Goal: Task Accomplishment & Management: Manage account settings

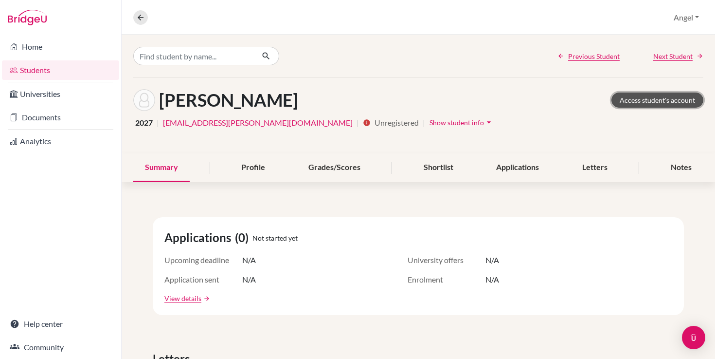
click at [646, 99] on link "Access student's account" at bounding box center [658, 99] width 92 height 15
click at [429, 127] on button "Show student info arrow_drop_down" at bounding box center [461, 122] width 65 height 15
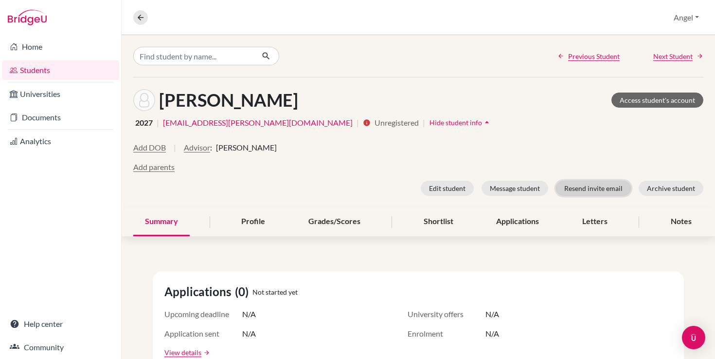
click at [580, 184] on button "Resend invite email" at bounding box center [593, 188] width 75 height 15
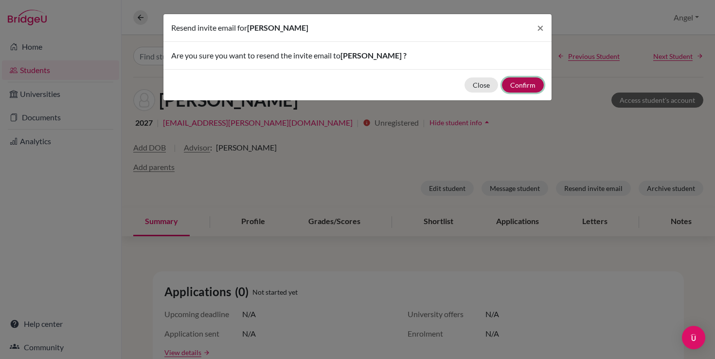
click at [513, 91] on button "Confirm" at bounding box center [523, 84] width 42 height 15
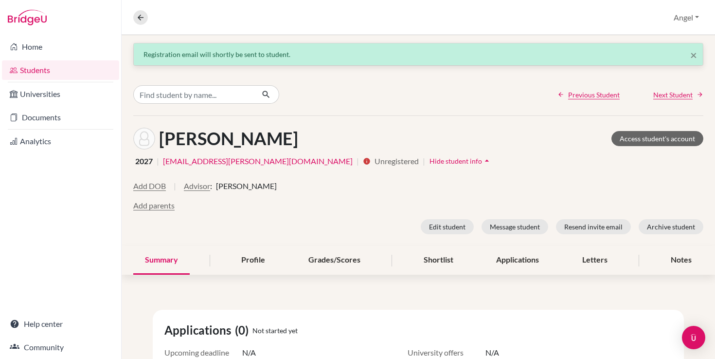
click at [38, 71] on link "Students" at bounding box center [60, 69] width 117 height 19
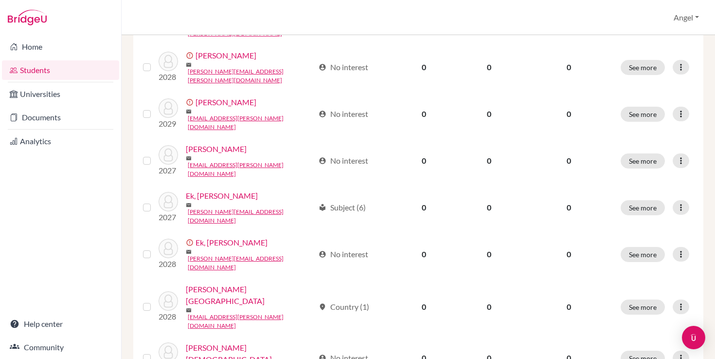
scroll to position [755, 0]
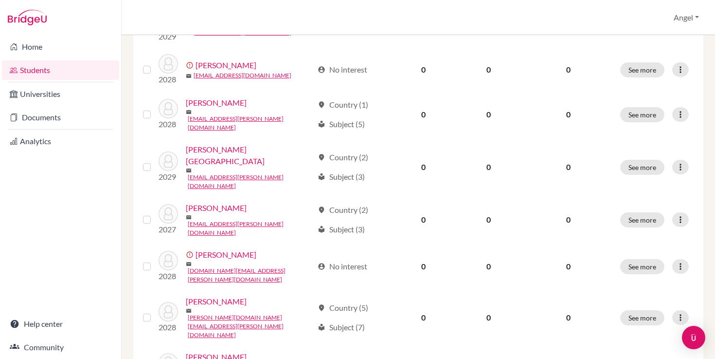
scroll to position [755, 0]
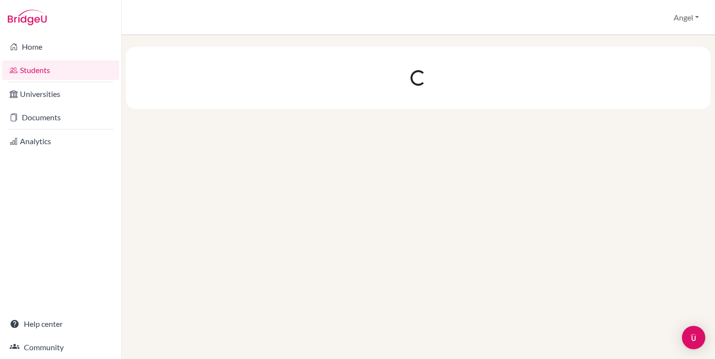
scroll to position [0, 0]
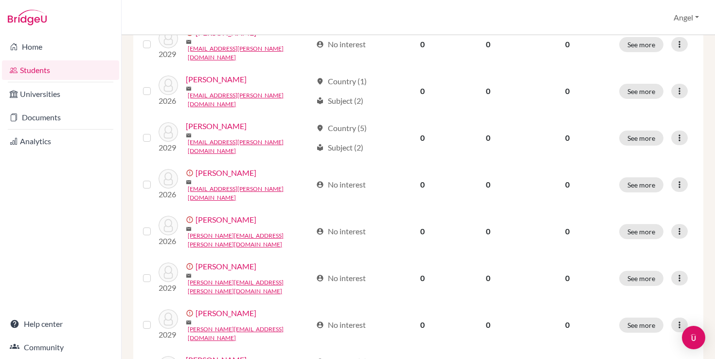
scroll to position [755, 0]
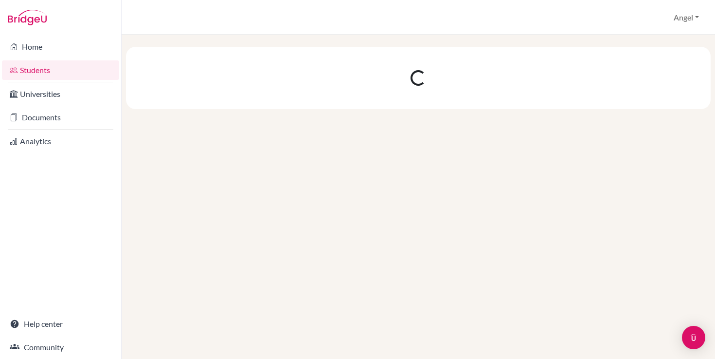
scroll to position [0, 0]
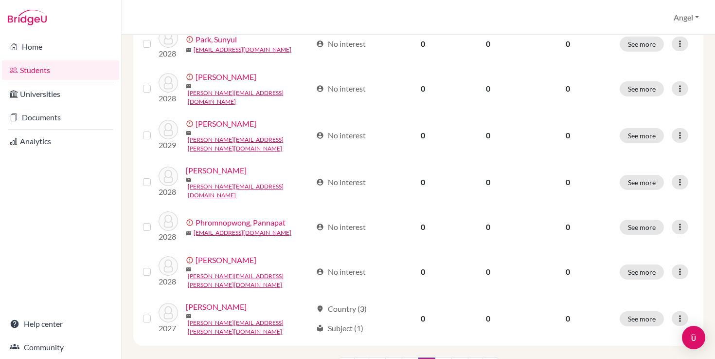
scroll to position [755, 0]
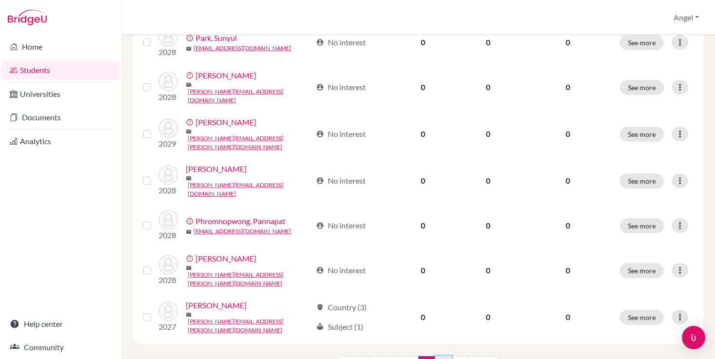
click at [442, 356] on link "5" at bounding box center [443, 365] width 17 height 18
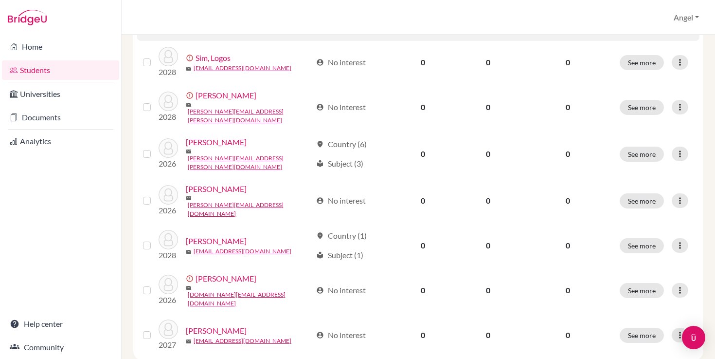
scroll to position [755, 0]
